Goal: Go to known website: Go to known website

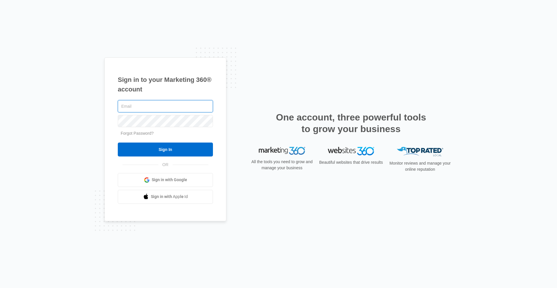
type input "[EMAIL_ADDRESS][DOMAIN_NAME]"
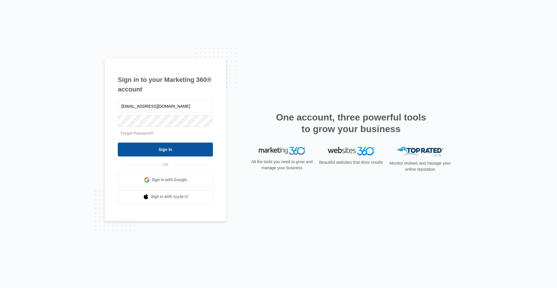
click at [180, 149] on input "Sign In" at bounding box center [165, 149] width 95 height 14
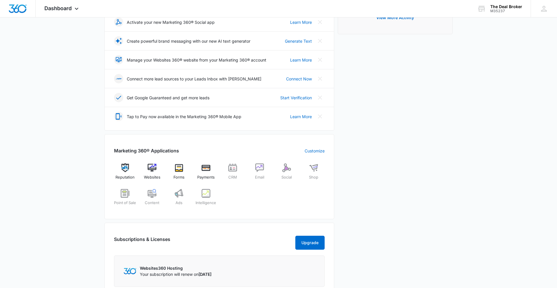
scroll to position [109, 0]
click at [151, 167] on img at bounding box center [152, 167] width 9 height 9
